Goal: Task Accomplishment & Management: Complete application form

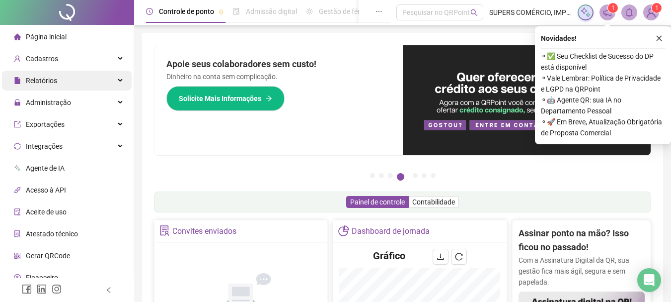
click at [62, 86] on div "Relatórios" at bounding box center [67, 81] width 130 height 20
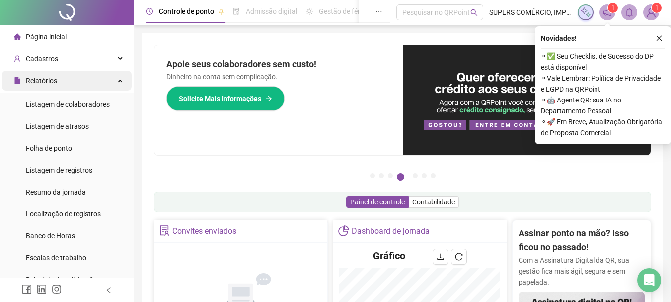
click at [72, 78] on div "Relatórios" at bounding box center [67, 81] width 130 height 20
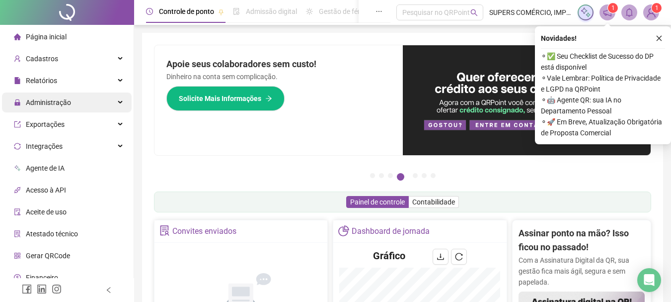
click at [80, 105] on div "Administração" at bounding box center [67, 102] width 130 height 20
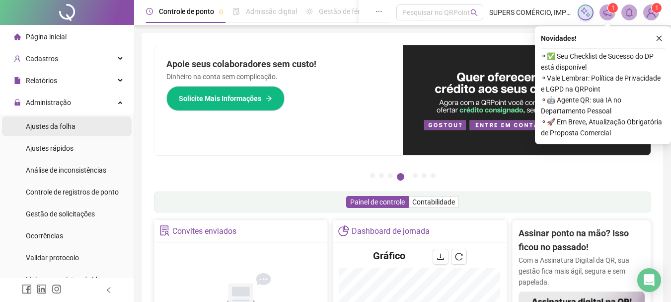
click at [62, 129] on span "Ajustes da folha" at bounding box center [51, 126] width 50 height 8
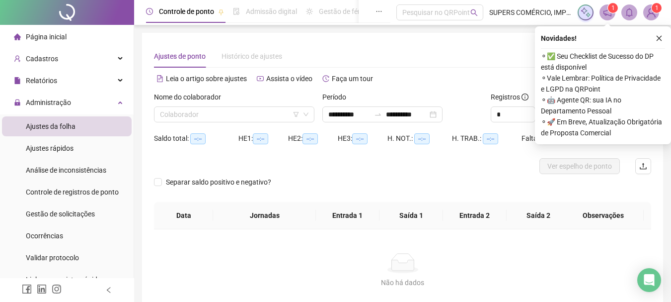
type input "**********"
click at [268, 113] on input "search" at bounding box center [230, 114] width 140 height 15
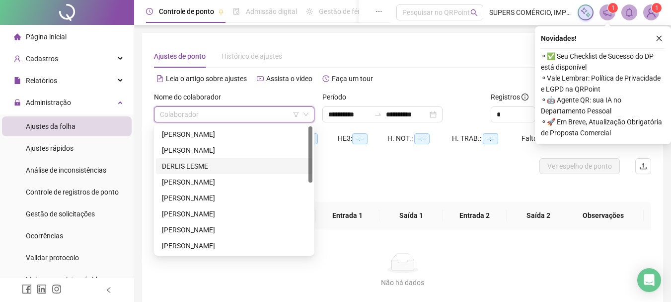
click at [231, 165] on div "DERLIS LESME" at bounding box center [234, 166] width 145 height 11
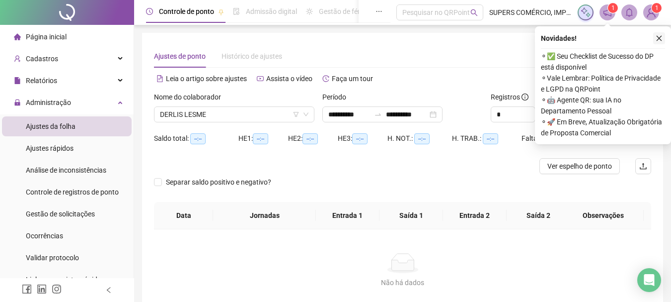
click at [660, 34] on button "button" at bounding box center [660, 38] width 12 height 12
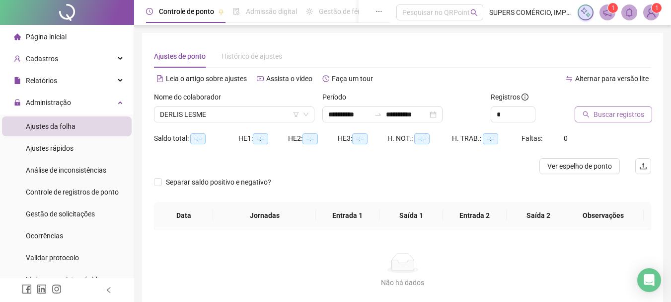
click at [623, 114] on span "Buscar registros" at bounding box center [619, 114] width 51 height 11
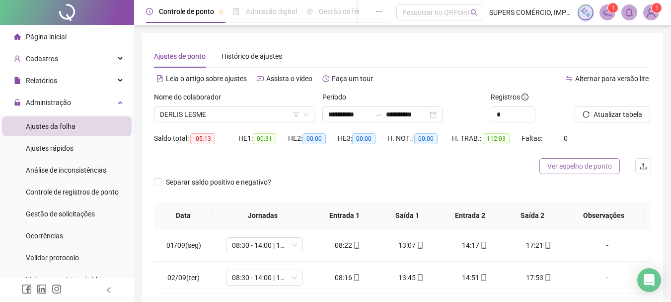
click at [586, 167] on span "Ver espelho de ponto" at bounding box center [580, 166] width 65 height 11
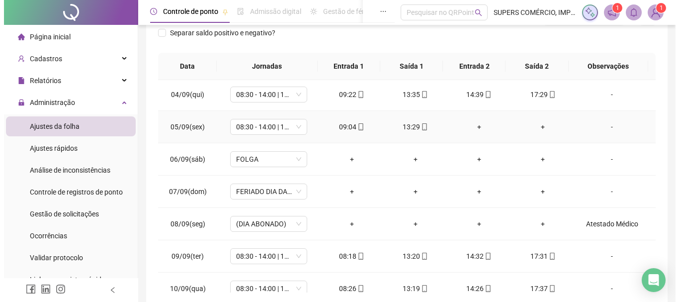
scroll to position [99, 0]
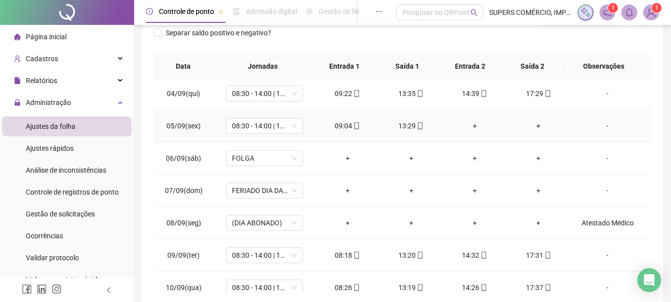
click at [601, 121] on div "-" at bounding box center [608, 125] width 59 height 11
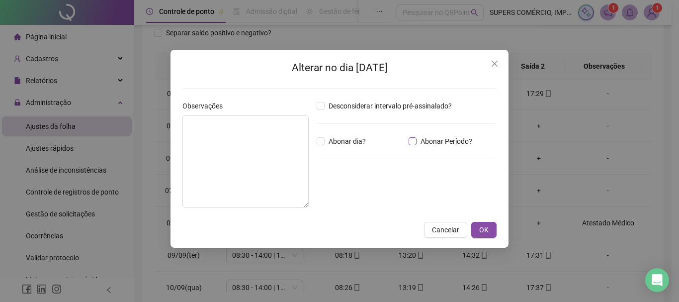
click at [419, 142] on span "Abonar Período?" at bounding box center [446, 141] width 60 height 11
drag, startPoint x: 341, startPoint y: 194, endPoint x: 311, endPoint y: 194, distance: 30.3
click at [311, 194] on div "Observações Desconsiderar intervalo pré-assinalado? Abonar dia? Abonar Período?…" at bounding box center [339, 157] width 322 height 115
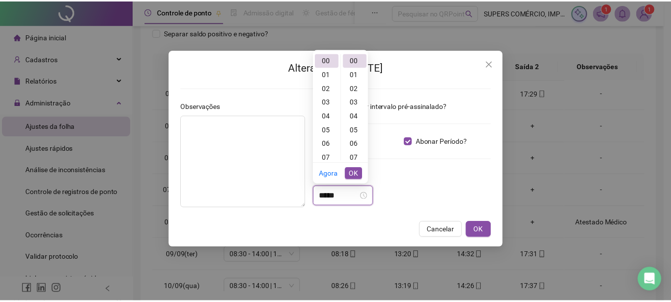
scroll to position [14, 0]
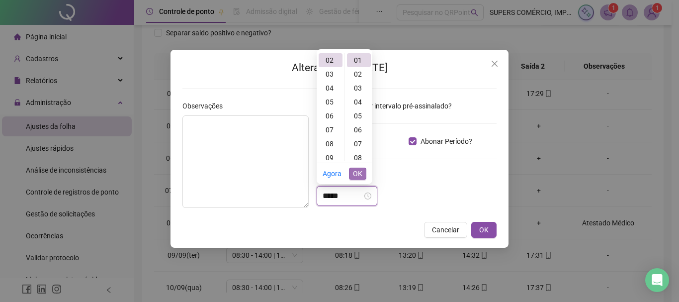
type input "*****"
click at [359, 171] on span "OK" at bounding box center [357, 173] width 9 height 11
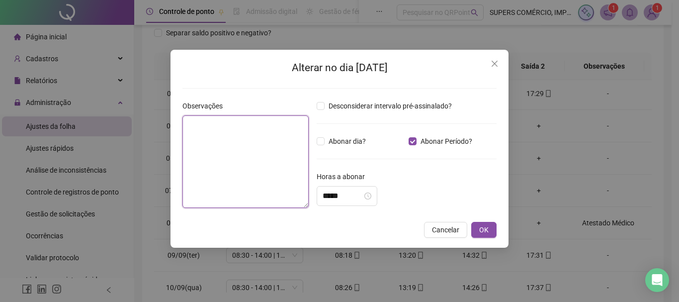
click at [209, 138] on textarea at bounding box center [245, 161] width 126 height 92
drag, startPoint x: 248, startPoint y: 119, endPoint x: 167, endPoint y: 118, distance: 80.0
click at [167, 118] on div "**********" at bounding box center [339, 151] width 679 height 302
type textarea "**********"
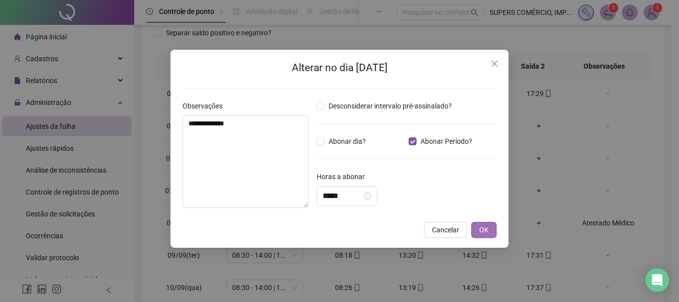
click at [490, 227] on button "OK" at bounding box center [483, 230] width 25 height 16
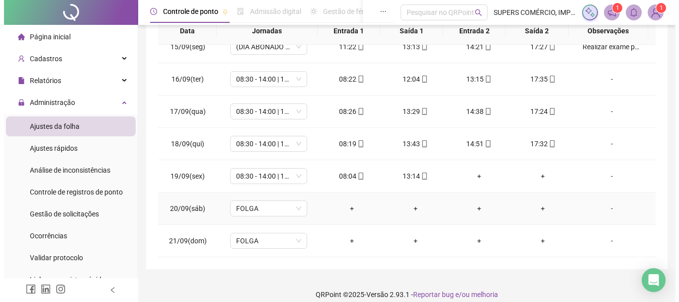
scroll to position [194, 0]
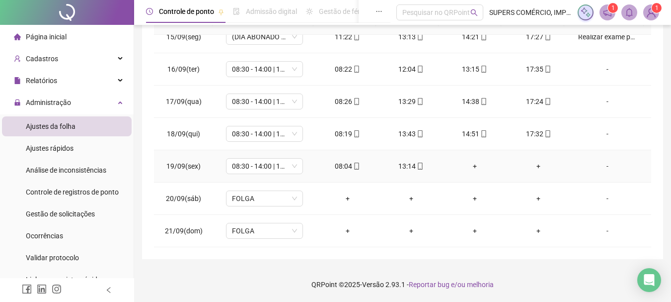
click at [603, 166] on div "-" at bounding box center [608, 166] width 59 height 11
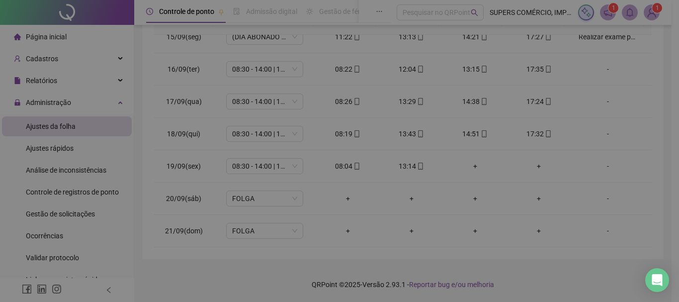
type input "*****"
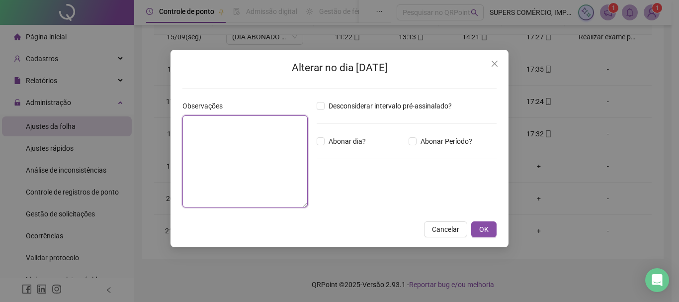
click at [276, 166] on textarea at bounding box center [244, 161] width 125 height 92
paste textarea "**********"
type textarea "**********"
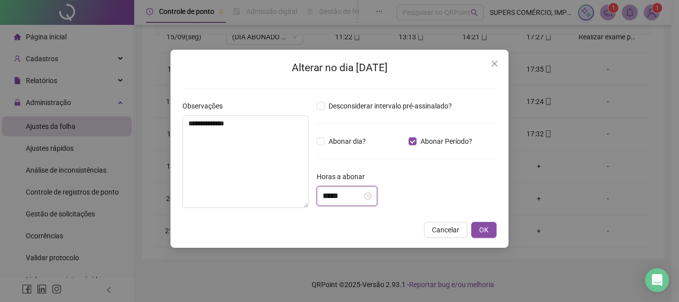
drag, startPoint x: 320, startPoint y: 198, endPoint x: 313, endPoint y: 200, distance: 7.1
click at [313, 200] on div "Desconsiderar intervalo pré-assinalado? Abonar dia? Abonar Período? Horas a abo…" at bounding box center [407, 157] width 188 height 115
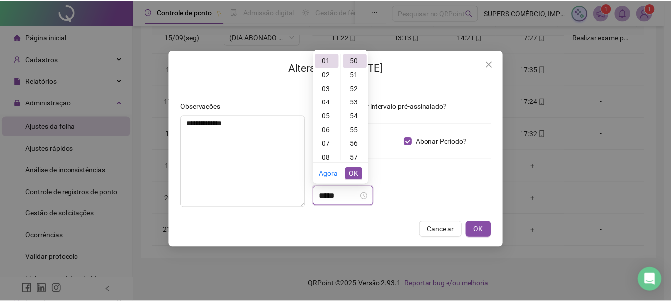
scroll to position [696, 0]
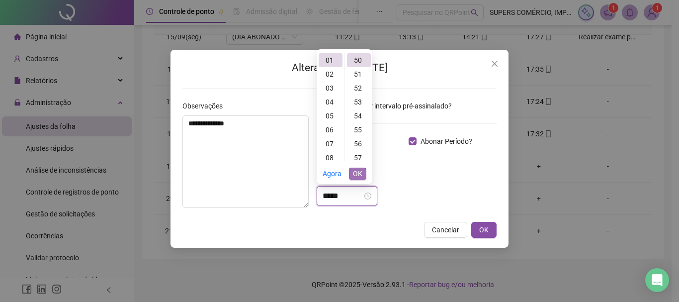
type input "*****"
click at [360, 169] on span "OK" at bounding box center [357, 173] width 9 height 11
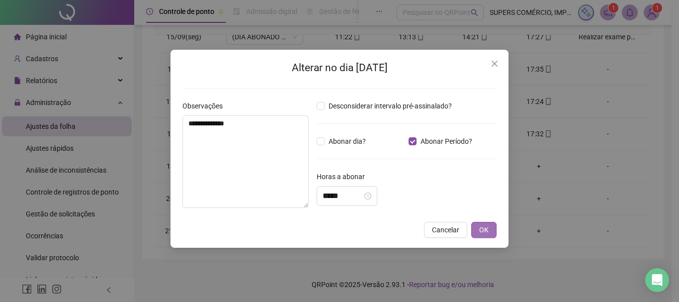
click at [482, 228] on span "OK" at bounding box center [483, 229] width 9 height 11
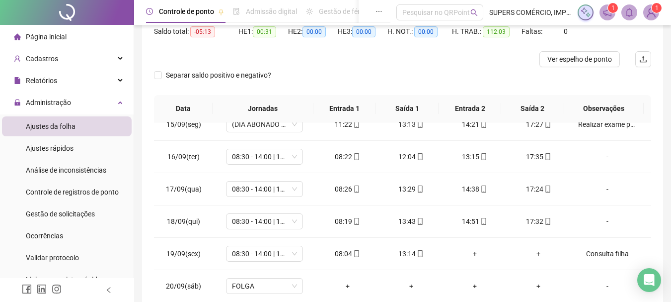
scroll to position [0, 0]
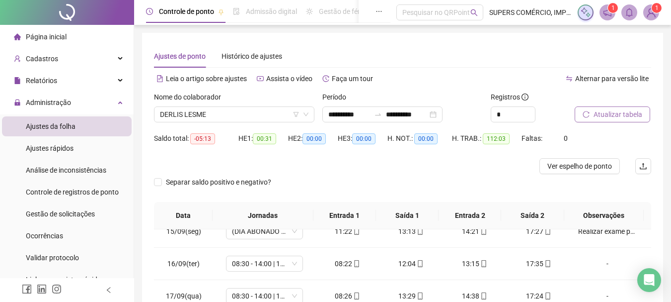
click at [633, 112] on span "Atualizar tabela" at bounding box center [618, 114] width 49 height 11
click at [612, 112] on span "Atualizar tabela" at bounding box center [618, 114] width 49 height 11
click at [633, 116] on span "Atualizar tabela" at bounding box center [618, 114] width 49 height 11
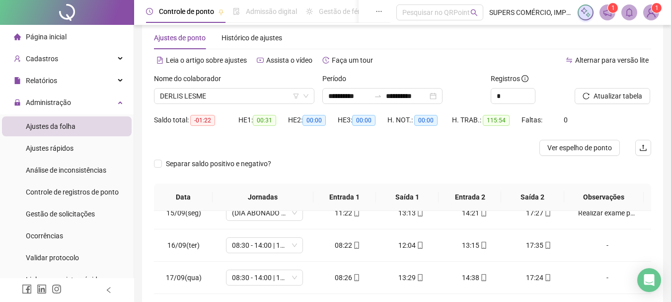
scroll to position [149, 0]
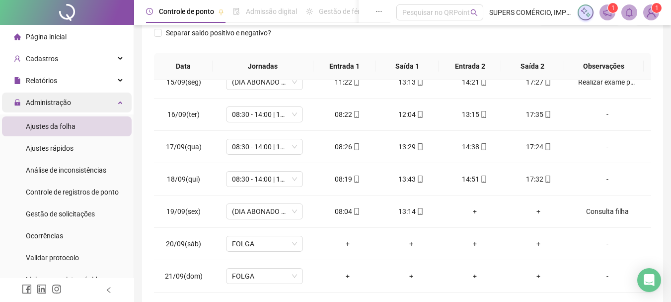
click at [113, 104] on div "Administração" at bounding box center [67, 102] width 130 height 20
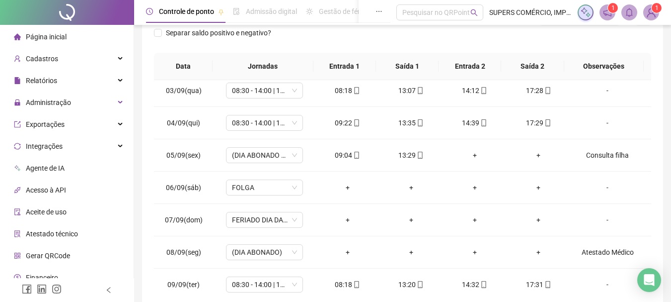
scroll to position [69, 0]
